Goal: Task Accomplishment & Management: Use online tool/utility

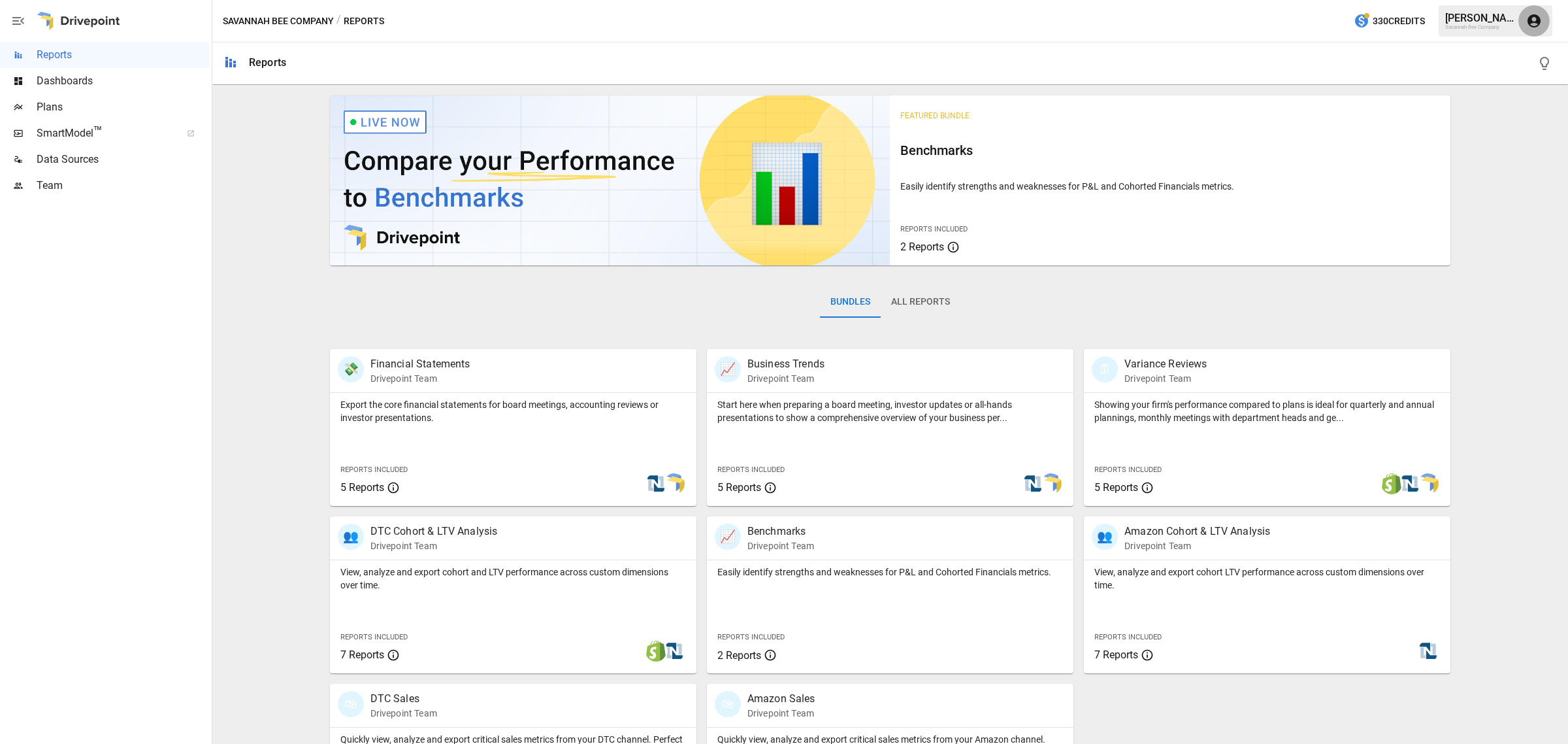
click at [1535, 14] on icon "button" at bounding box center [1534, 21] width 15 height 15
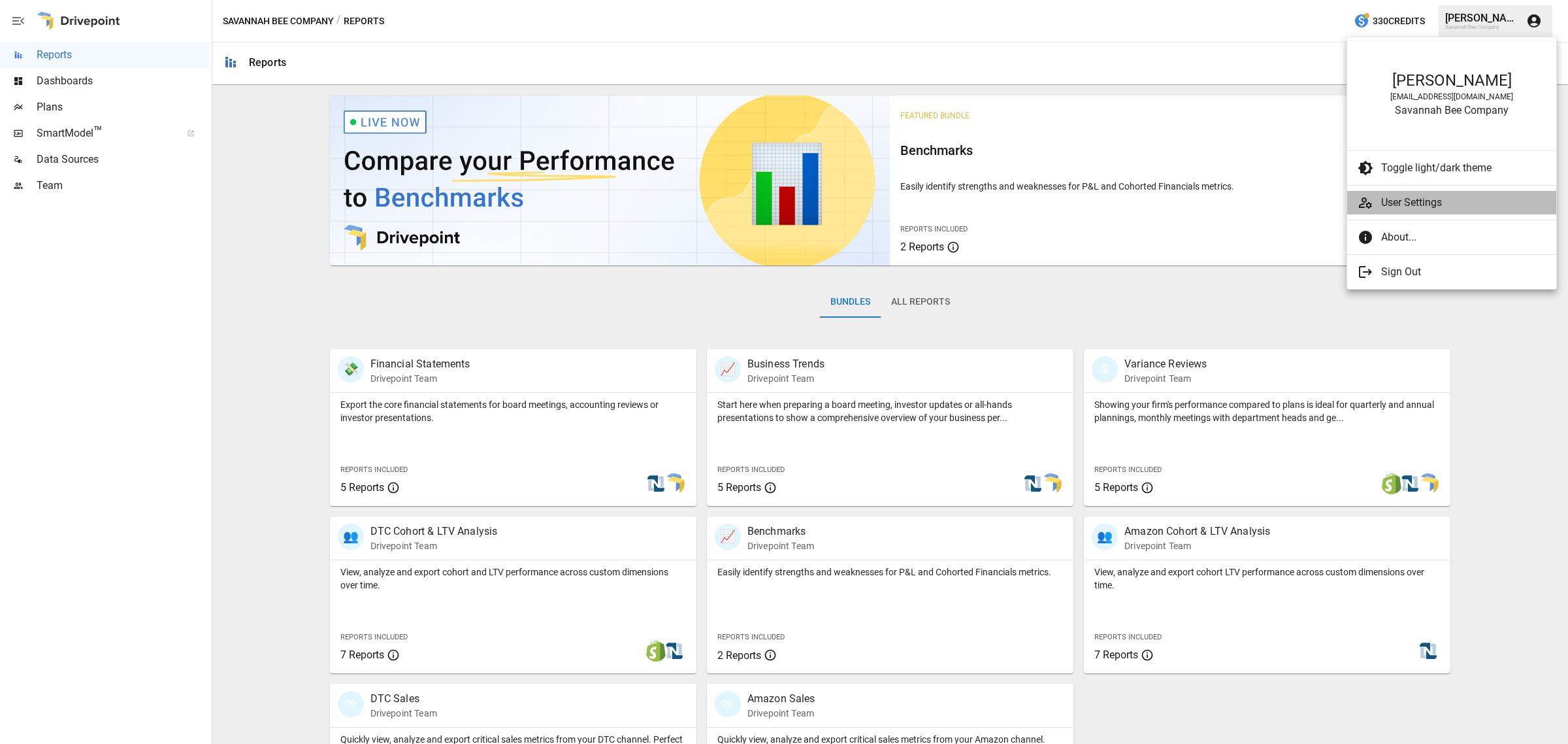
click at [1428, 206] on span "User Settings" at bounding box center [1463, 202] width 164 height 15
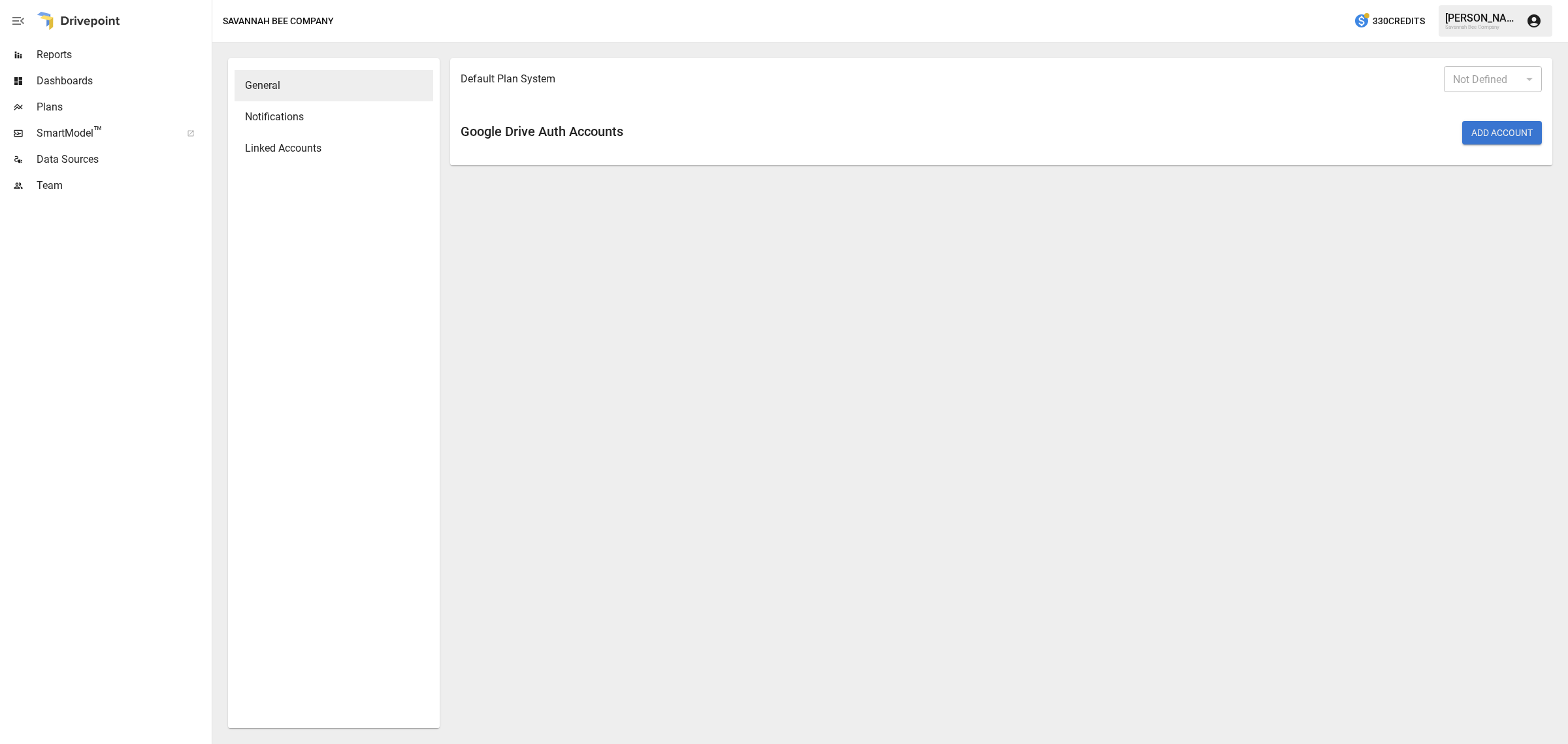
type input "*******"
click at [1532, 0] on body "Reports Dashboards Plans SmartModel ™ Data Sources Team Savannah Bee Company 33…" at bounding box center [784, 0] width 1568 height 0
drag, startPoint x: 1478, startPoint y: 155, endPoint x: 1474, endPoint y: 109, distance: 46.2
click at [1474, 109] on ul "Not Defined Desktop Browser" at bounding box center [1493, 132] width 98 height 81
click at [1474, 109] on li "Not Defined" at bounding box center [1493, 109] width 98 height 23
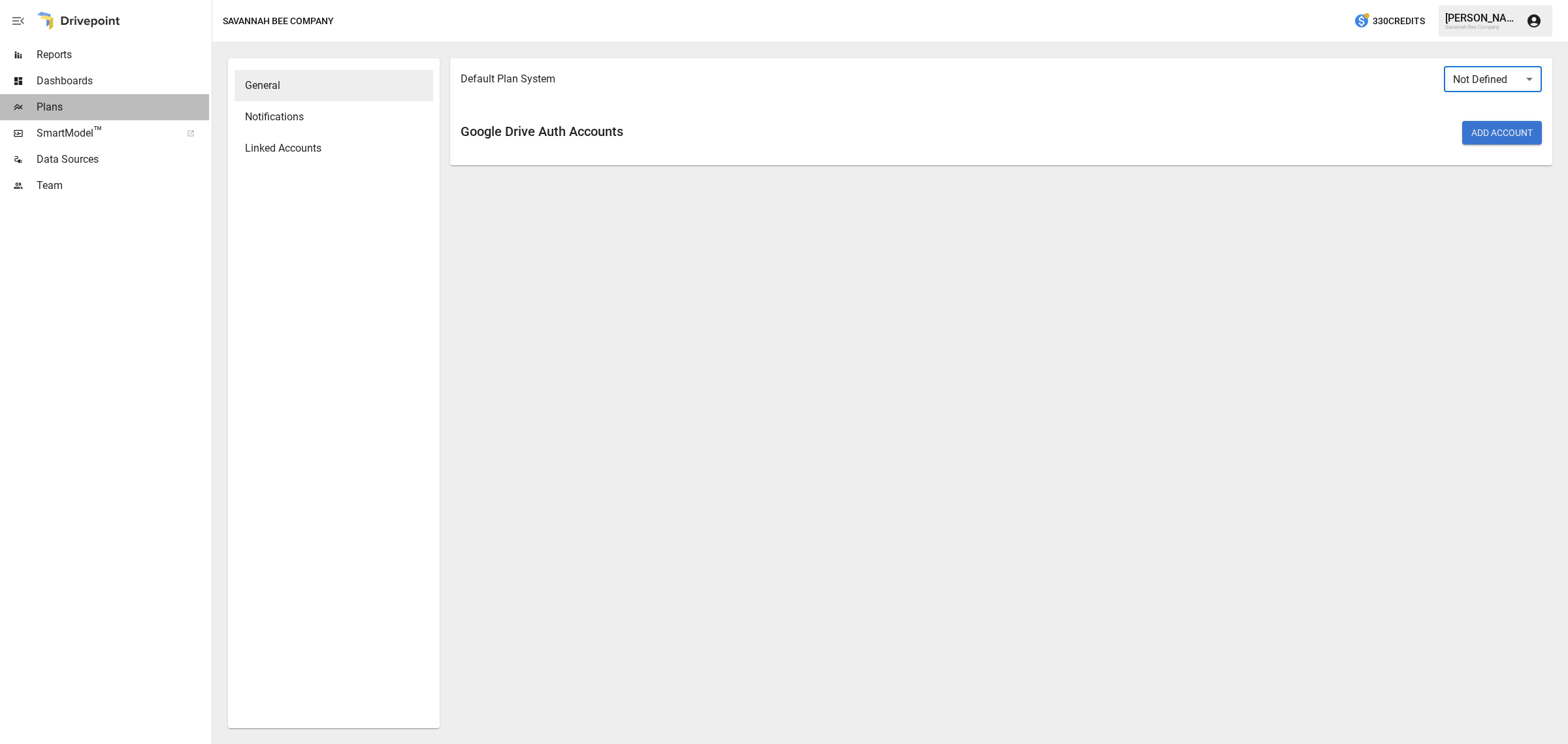
click at [54, 106] on span "Plans" at bounding box center [123, 107] width 173 height 15
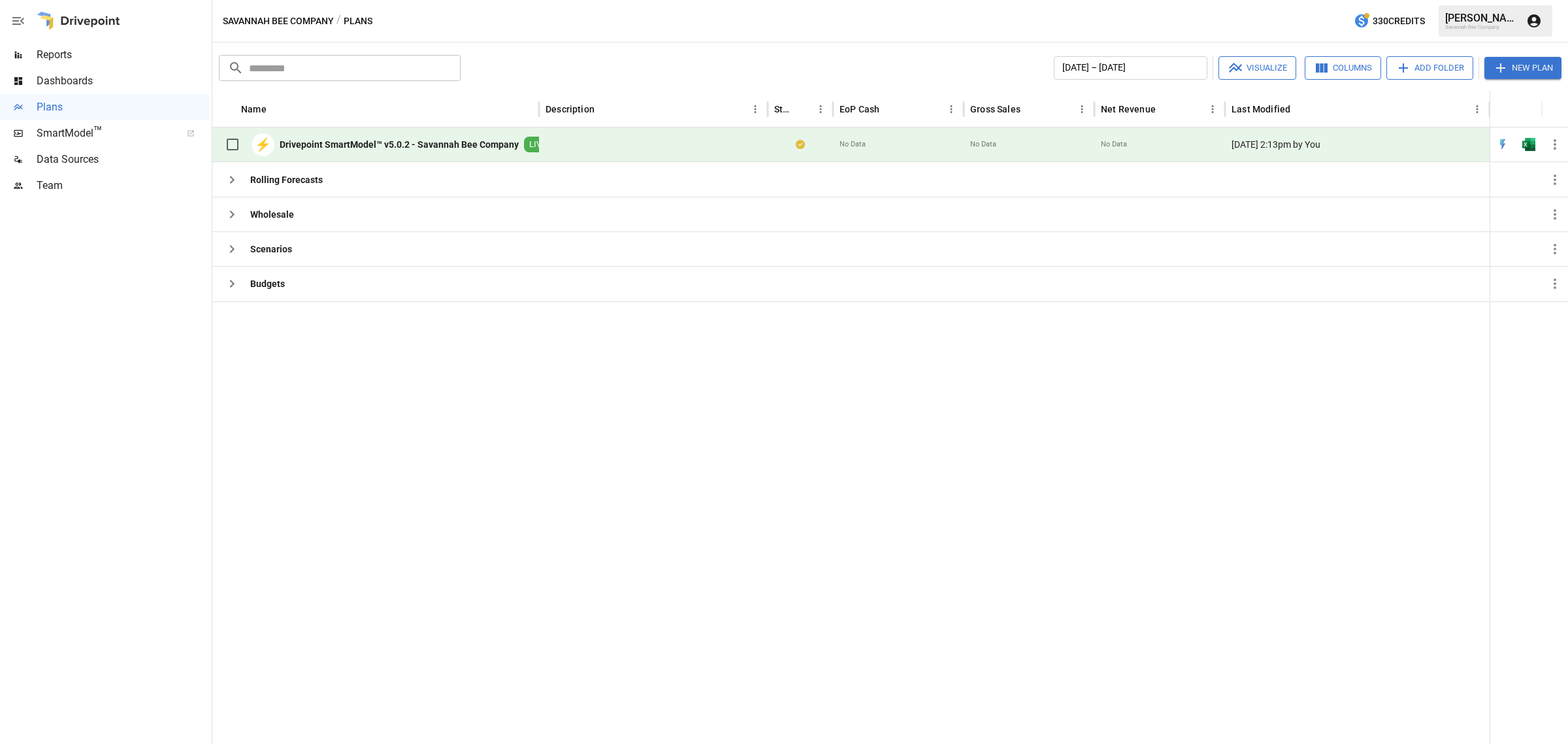
click at [376, 141] on b "Drivepoint SmartModel™ v5.0.2 - Savannah Bee Company" at bounding box center [399, 144] width 239 height 13
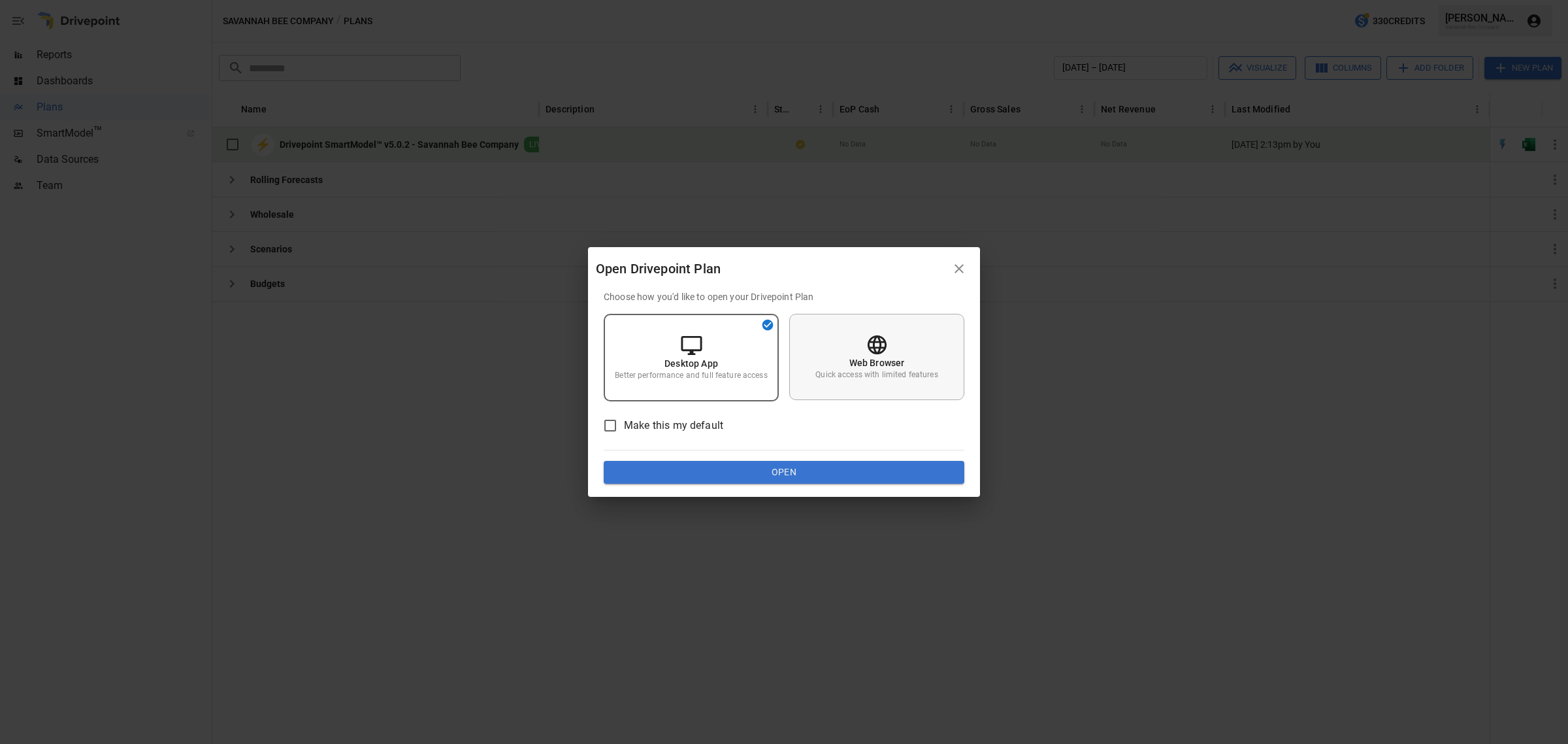
click at [857, 344] on div "Web Browser Quick access with limited features" at bounding box center [876, 357] width 175 height 86
click at [769, 471] on button "Open" at bounding box center [784, 472] width 361 height 23
